Goal: Task Accomplishment & Management: Use online tool/utility

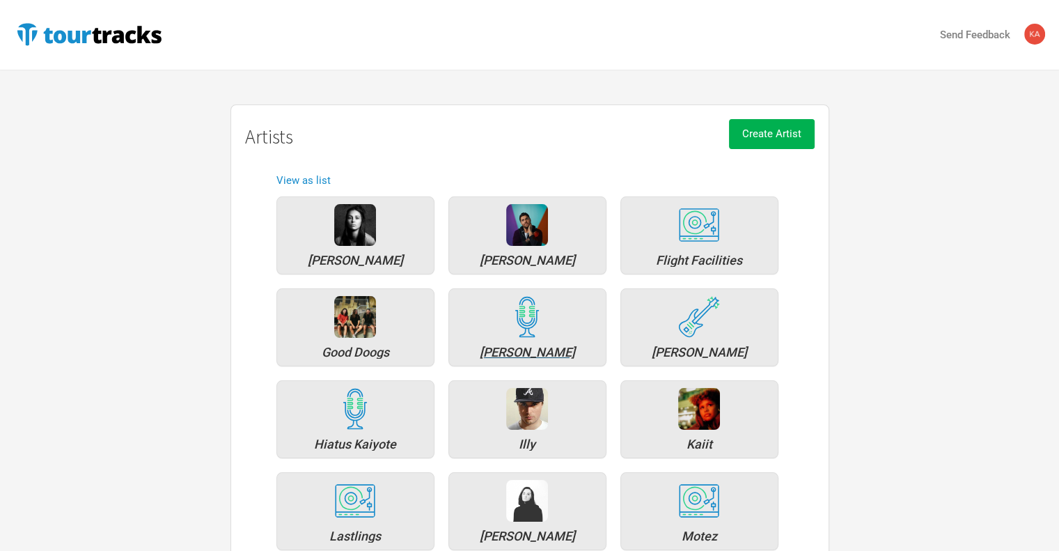
scroll to position [70, 0]
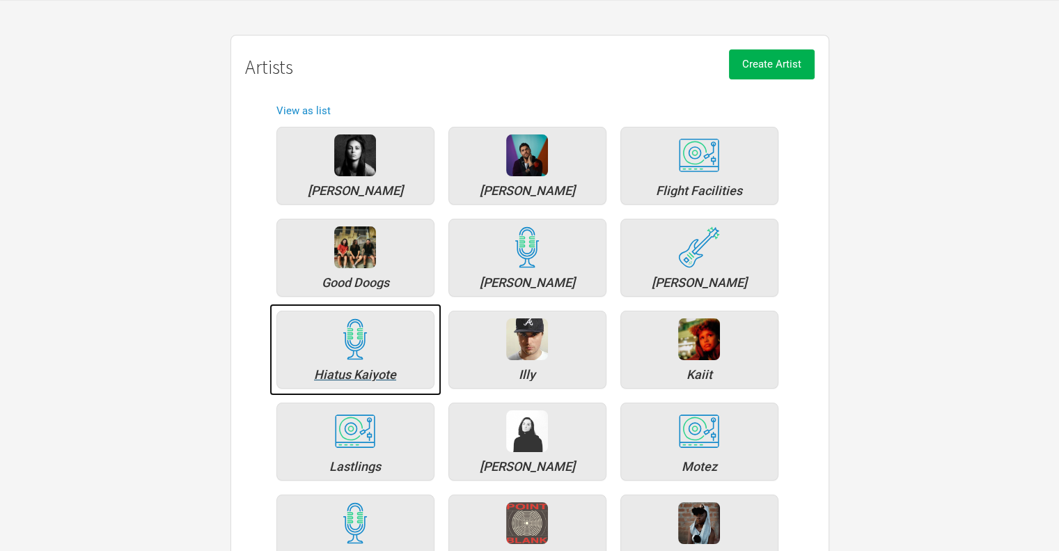
click at [342, 374] on div "Hiatus Kaiyote" at bounding box center [355, 374] width 143 height 13
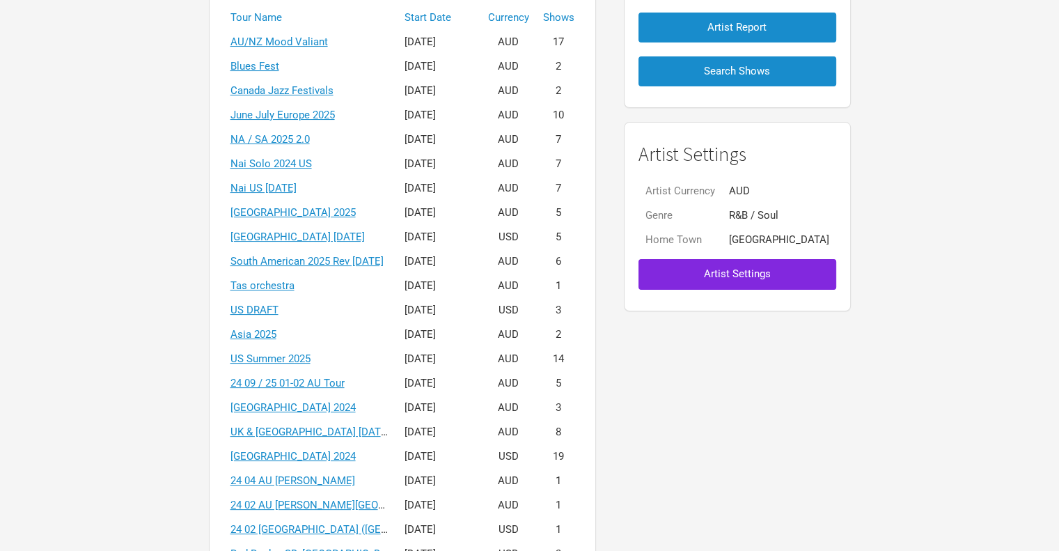
scroll to position [209, 0]
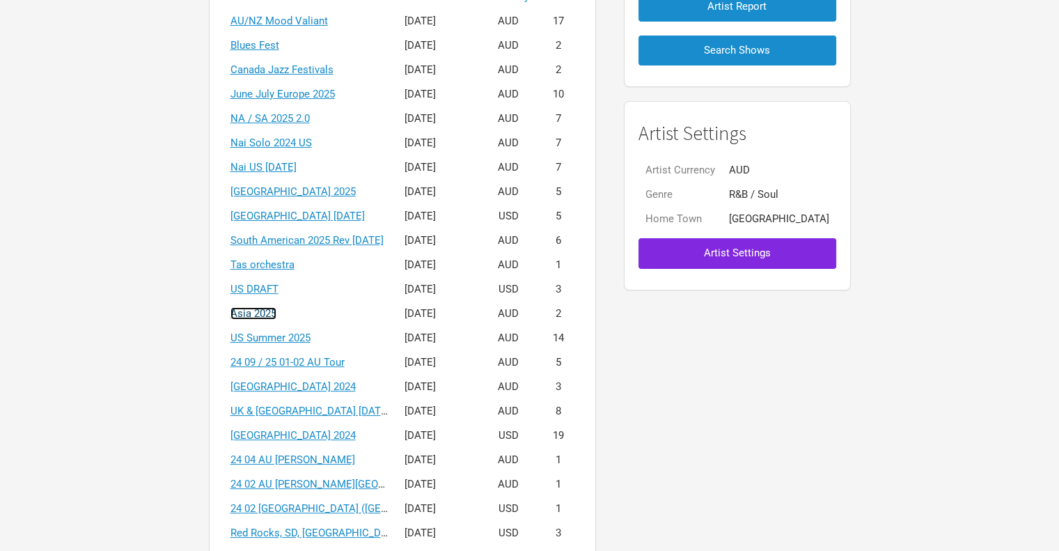
click at [276, 310] on link "Asia 2025" at bounding box center [253, 313] width 46 height 13
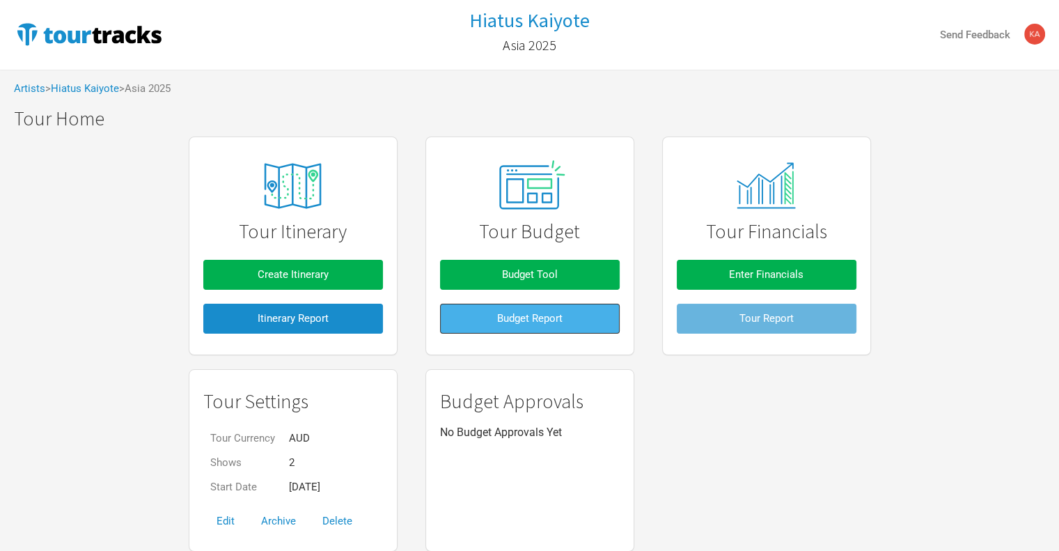
click at [501, 317] on span "Budget Report" at bounding box center [529, 318] width 65 height 13
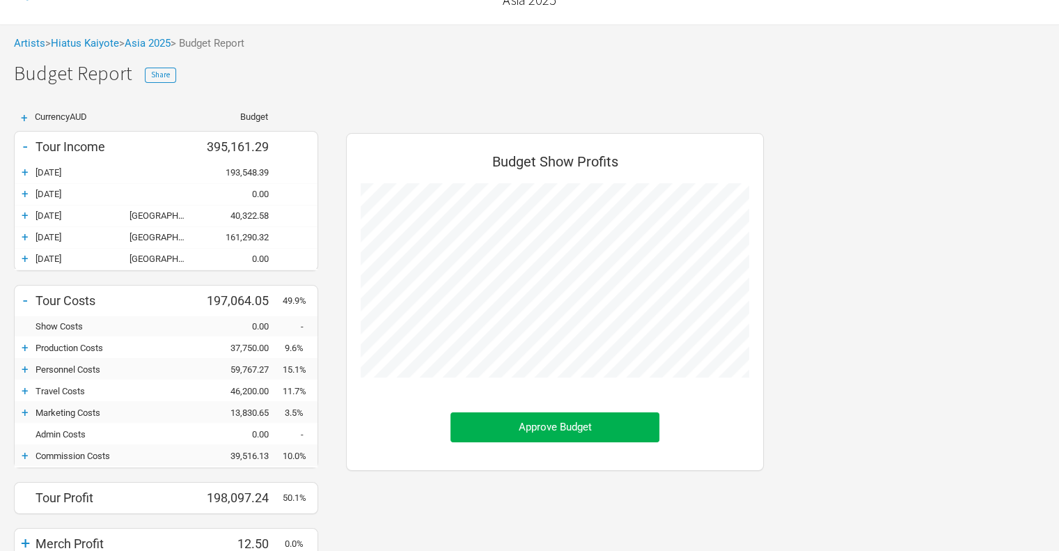
scroll to position [70, 0]
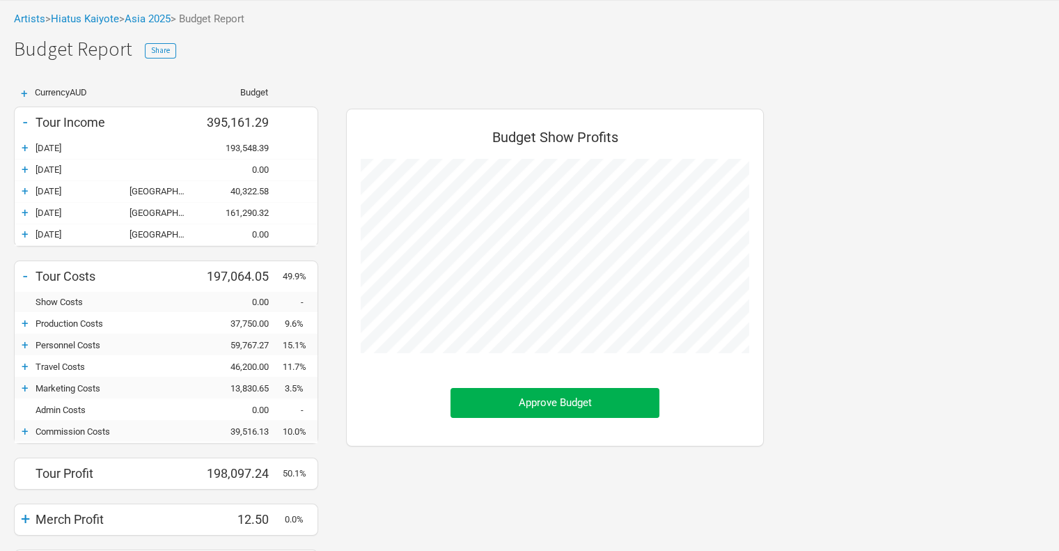
click at [28, 344] on div "+" at bounding box center [25, 345] width 21 height 14
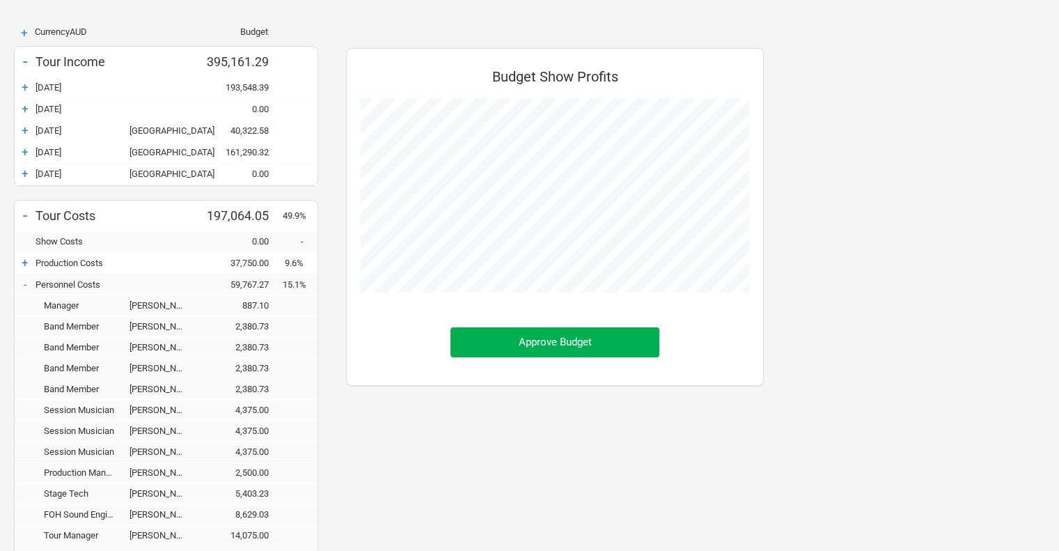
scroll to position [0, 0]
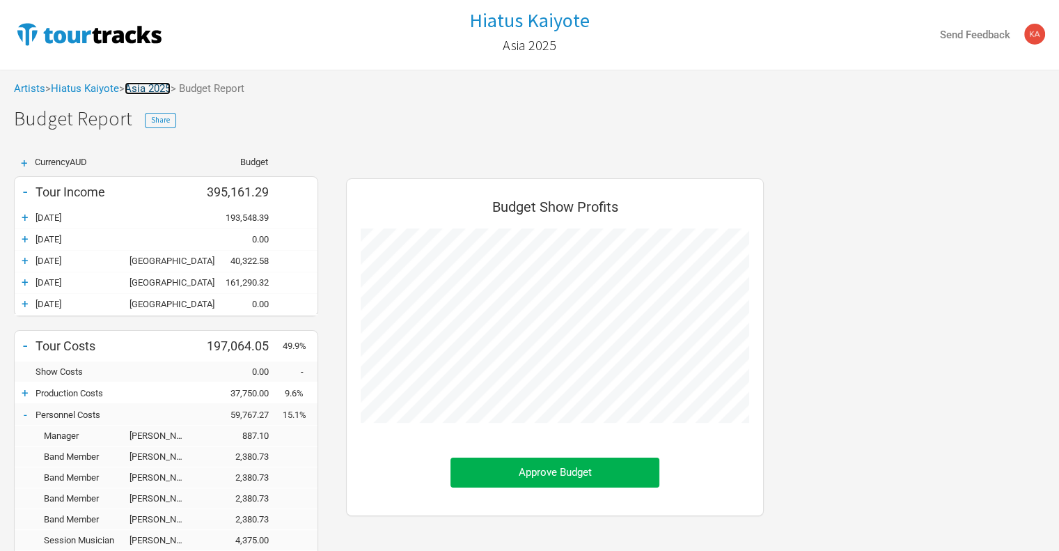
click at [154, 83] on link "Asia 2025" at bounding box center [148, 88] width 46 height 13
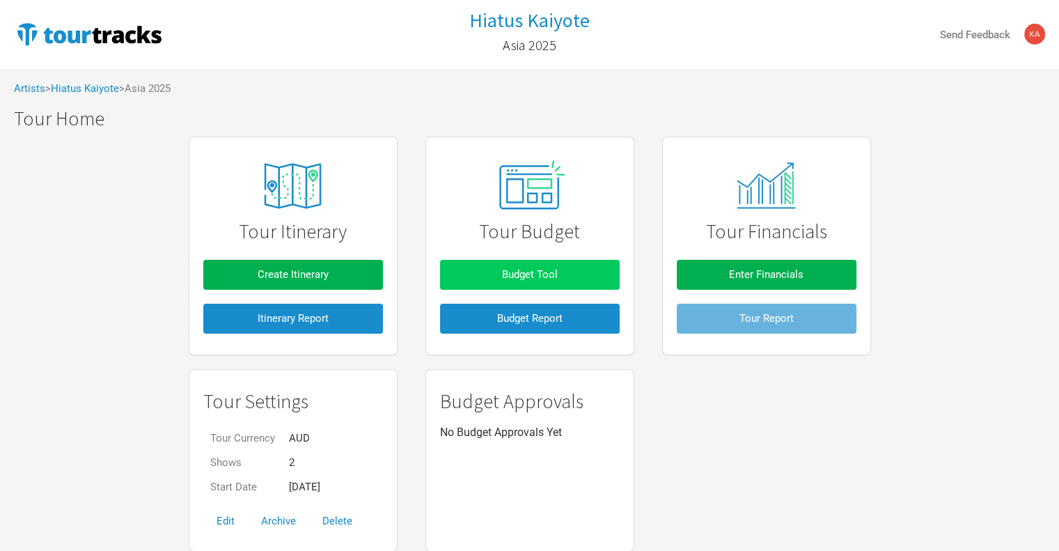
click at [526, 276] on span "Budget Tool" at bounding box center [530, 274] width 56 height 13
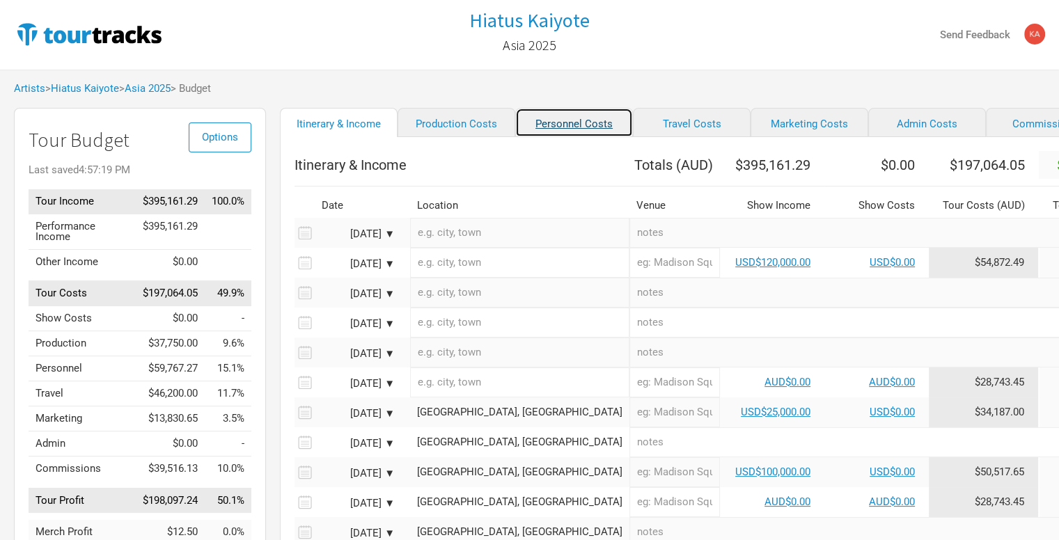
click at [540, 135] on link "Personnel Costs" at bounding box center [574, 122] width 118 height 29
select select "USD"
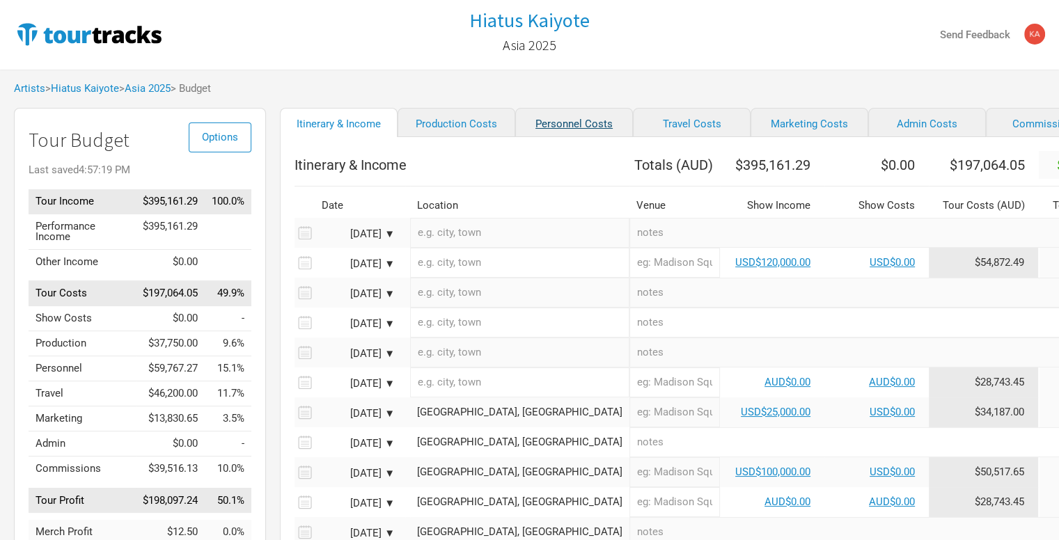
select select "USD"
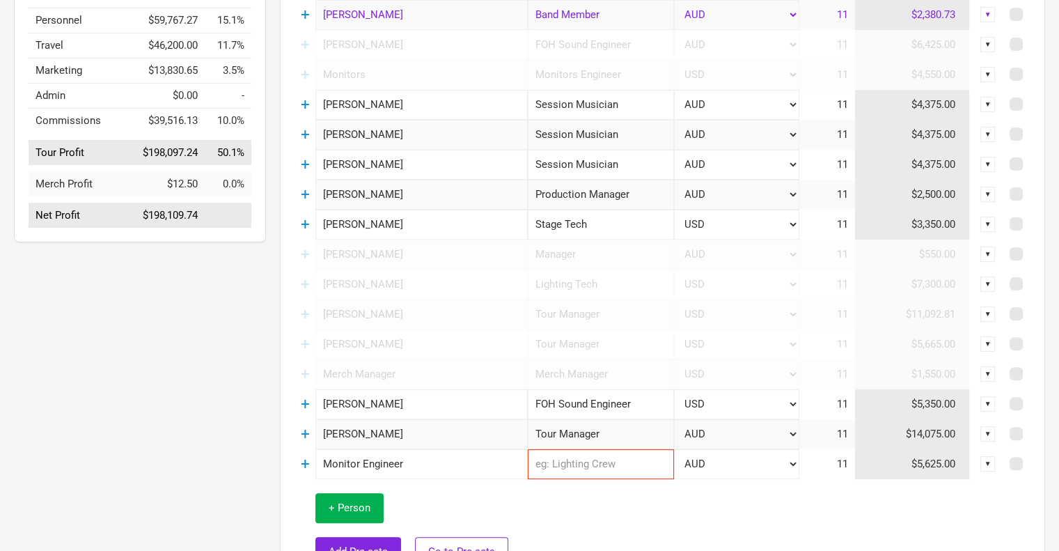
scroll to position [139, 0]
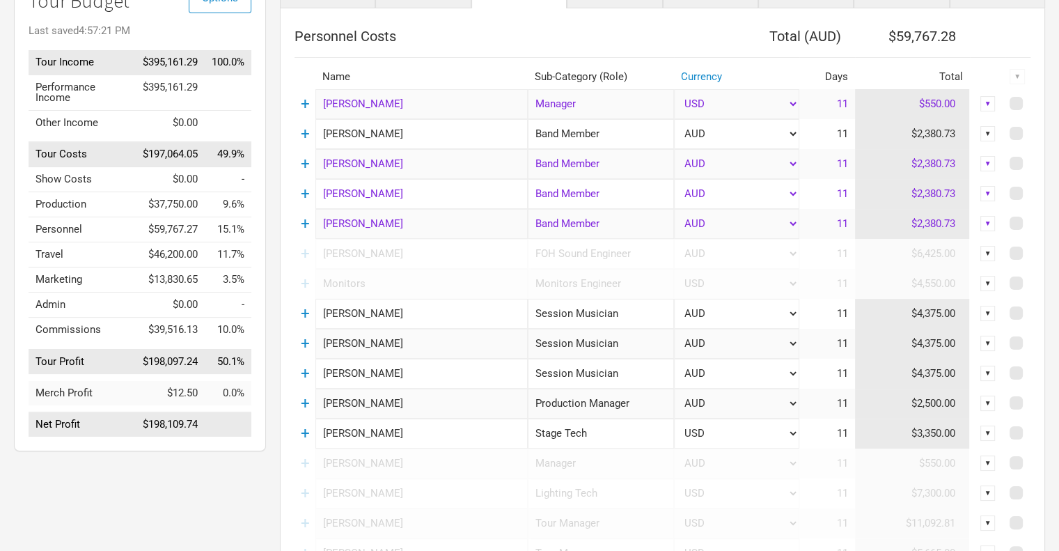
click at [983, 100] on div "▼" at bounding box center [987, 103] width 15 height 15
click at [981, 81] on th at bounding box center [987, 77] width 35 height 24
click at [305, 103] on link "+" at bounding box center [305, 104] width 9 height 18
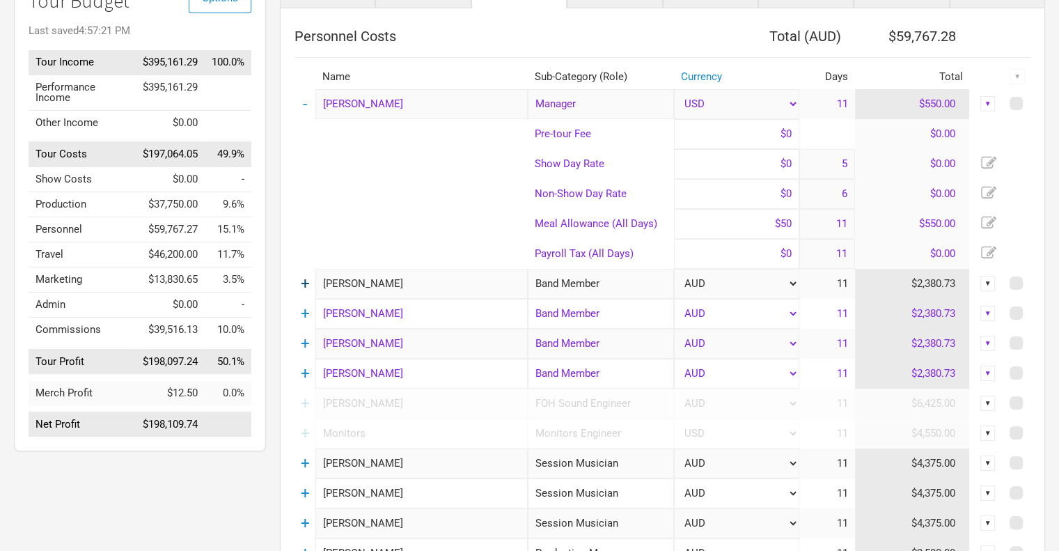
click at [304, 285] on link "+" at bounding box center [305, 283] width 9 height 18
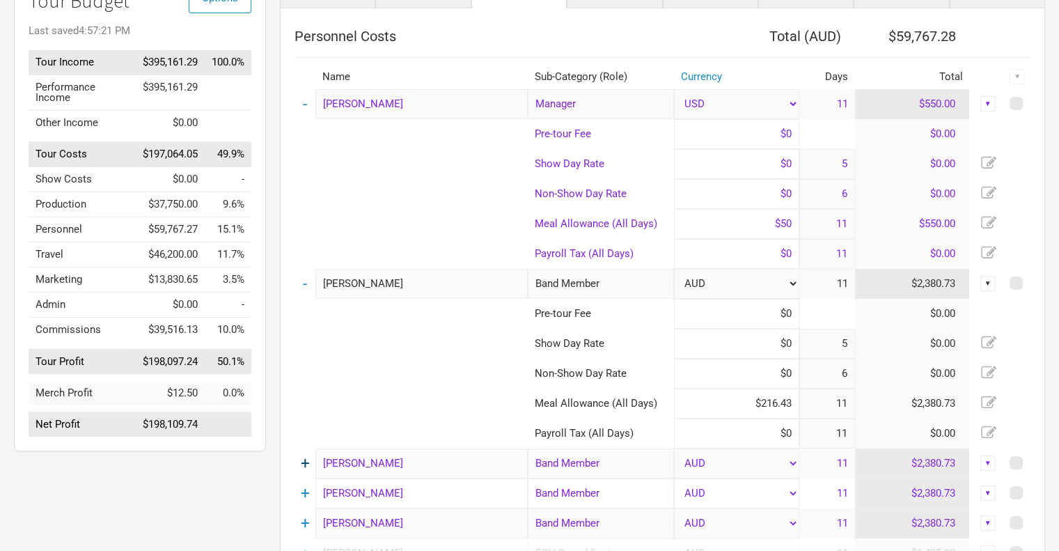
click at [305, 460] on link "+" at bounding box center [305, 463] width 9 height 18
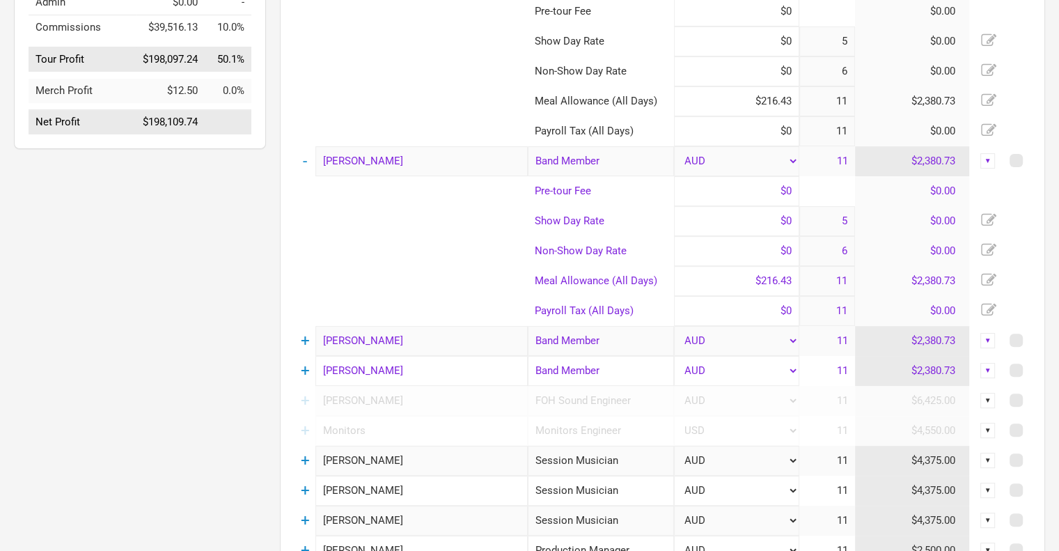
scroll to position [487, 0]
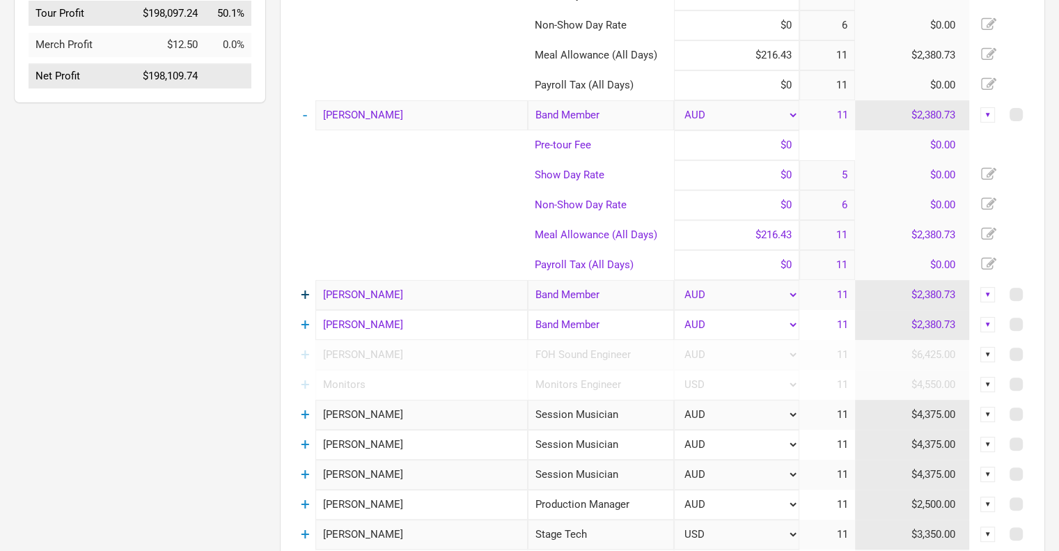
click at [301, 291] on link "+" at bounding box center [305, 294] width 9 height 18
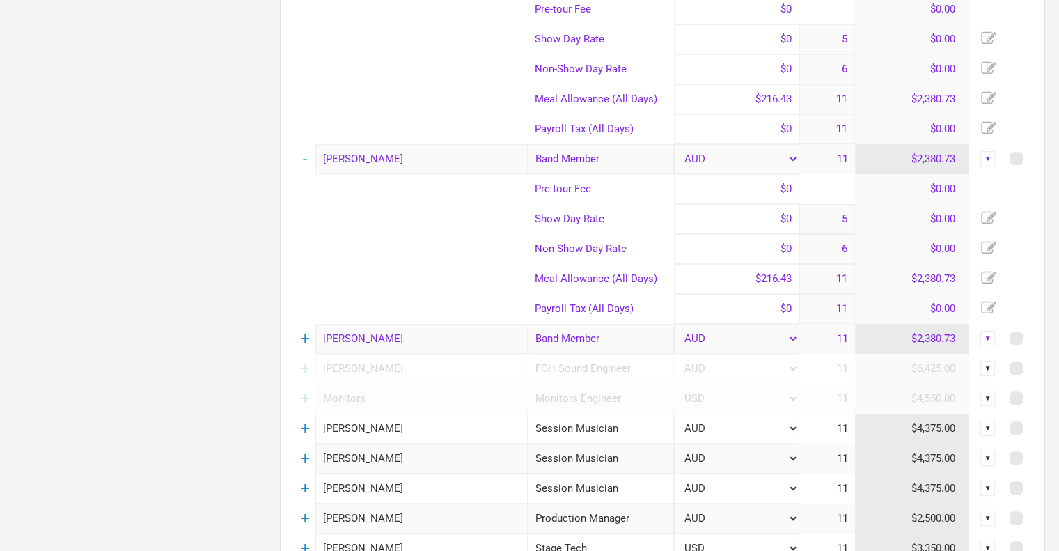
scroll to position [626, 0]
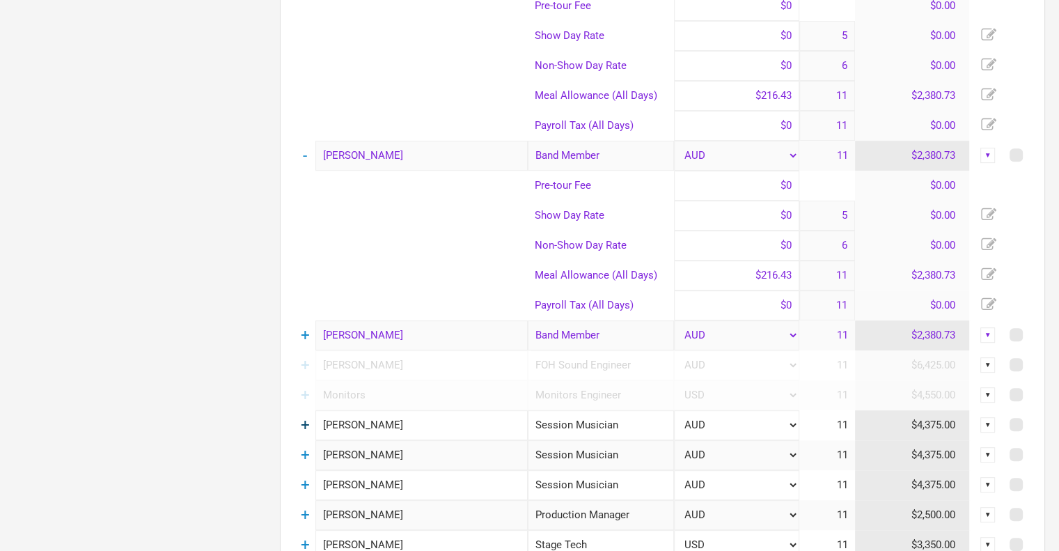
click at [306, 418] on link "+" at bounding box center [305, 425] width 9 height 18
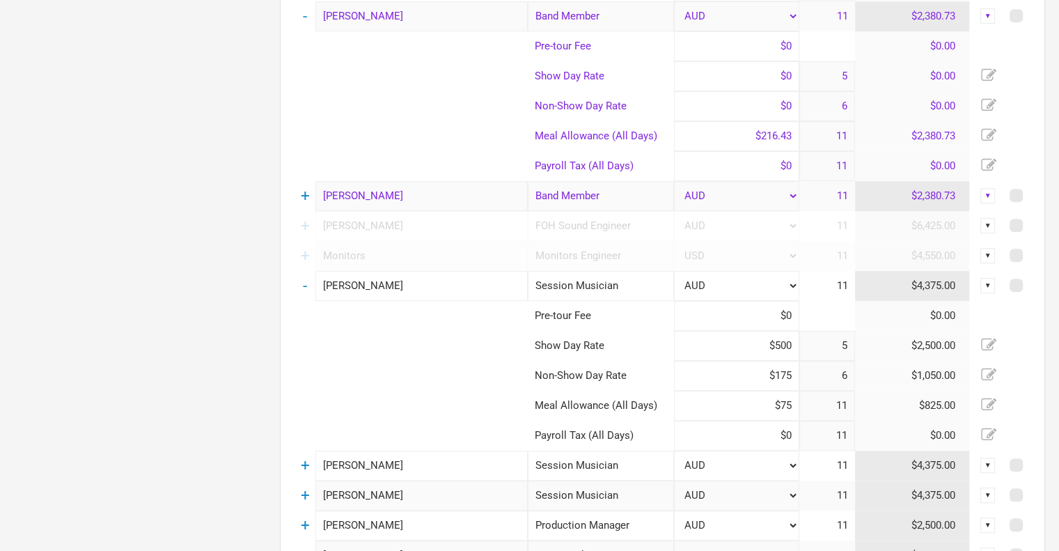
scroll to position [974, 0]
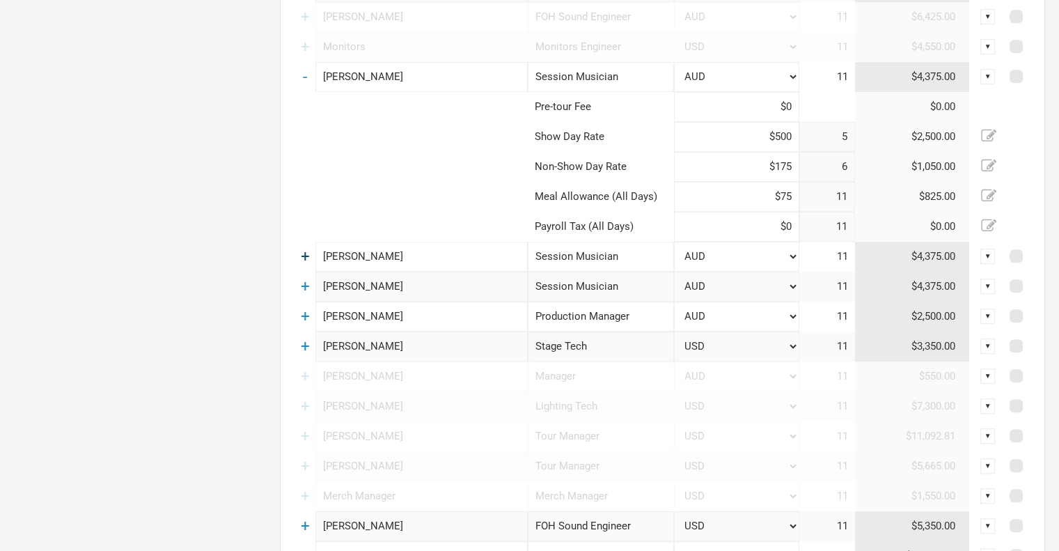
click at [301, 258] on link "+" at bounding box center [305, 256] width 9 height 18
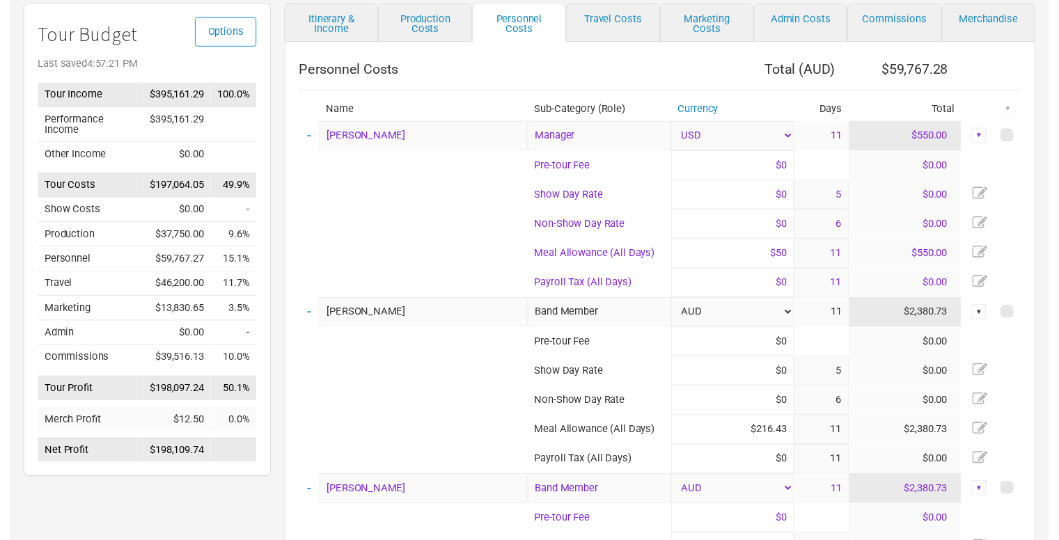
scroll to position [0, 0]
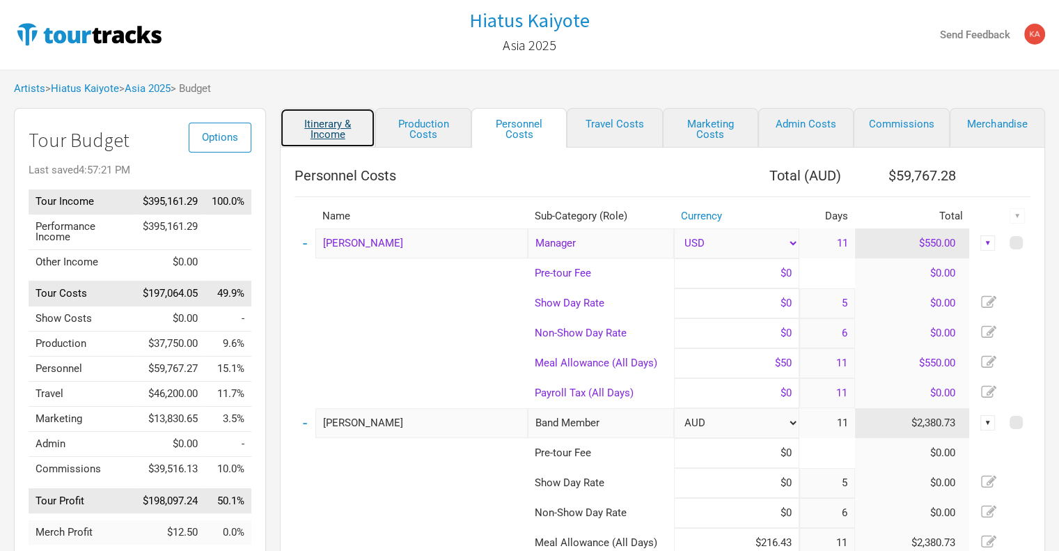
click at [333, 127] on link "Itinerary & Income" at bounding box center [327, 128] width 95 height 40
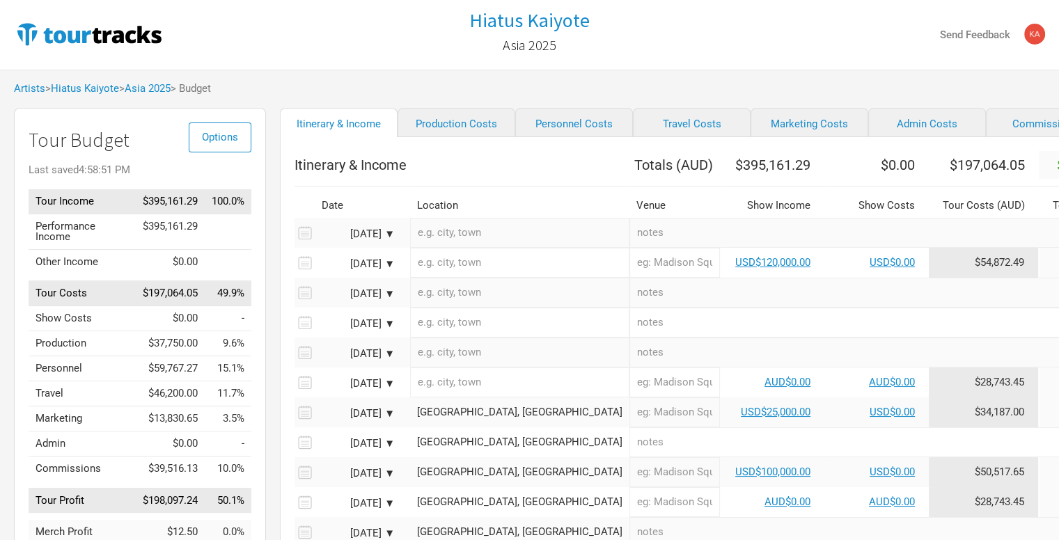
scroll to position [139, 0]
